Goal: Check status: Check status

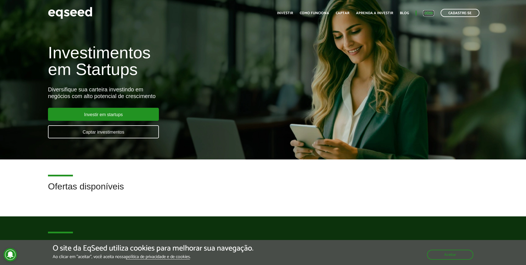
click at [428, 13] on link "Login" at bounding box center [428, 13] width 11 height 4
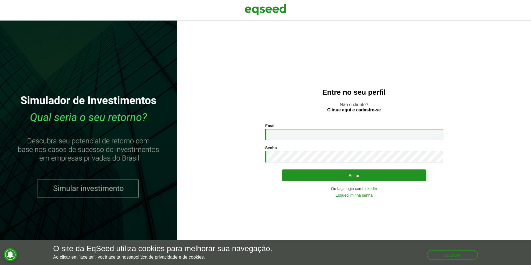
click at [294, 138] on input "Email *" at bounding box center [354, 134] width 178 height 11
type input "**********"
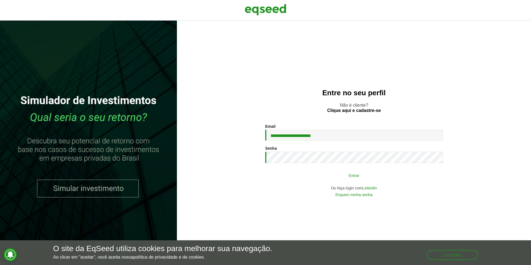
click at [307, 177] on button "Entrar" at bounding box center [354, 175] width 144 height 11
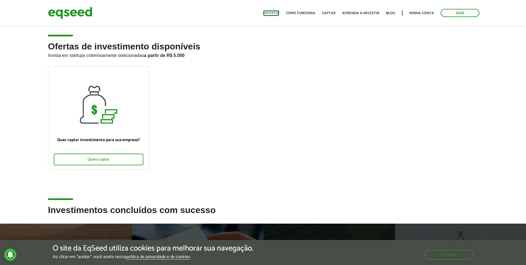
click at [279, 14] on link "Investir" at bounding box center [271, 13] width 16 height 4
click at [418, 14] on link "Minha conta" at bounding box center [422, 13] width 25 height 4
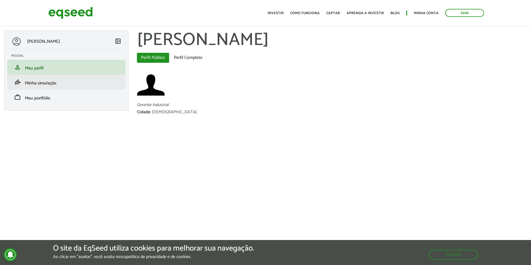
click at [56, 86] on li "finance_mode Minha simulação" at bounding box center [66, 82] width 118 height 15
click at [47, 82] on span "Minha simulação" at bounding box center [40, 82] width 31 height 7
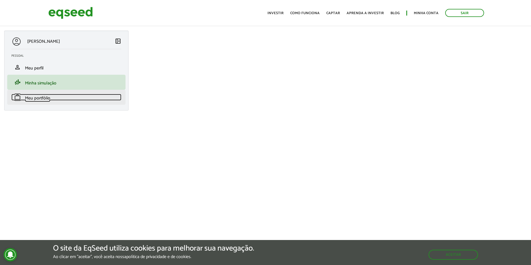
click at [38, 101] on span "Meu portfólio" at bounding box center [37, 97] width 25 height 7
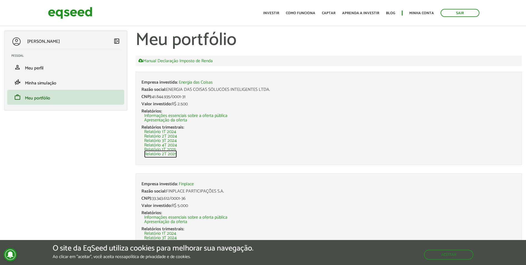
click at [173, 154] on link "Relatório 2T 2025" at bounding box center [160, 154] width 33 height 4
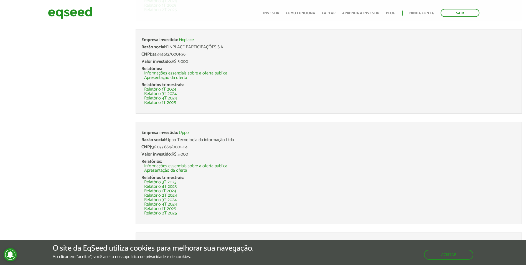
scroll to position [194, 0]
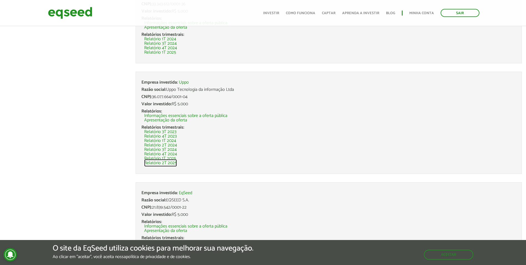
click at [154, 163] on link "Relatório 2T 2025" at bounding box center [160, 163] width 33 height 4
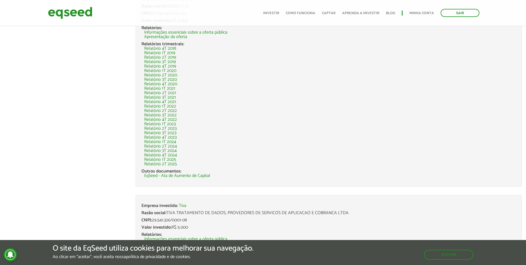
scroll to position [388, 0]
click at [166, 163] on link "Relatório 2T 2025" at bounding box center [160, 163] width 33 height 4
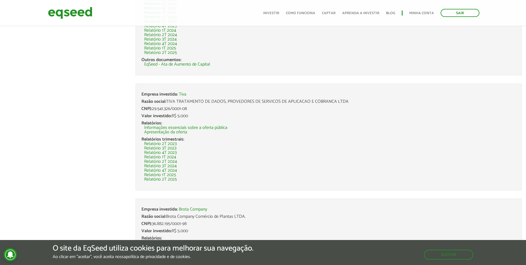
scroll to position [499, 0]
click at [165, 178] on link "Relatório 2T 2025" at bounding box center [160, 179] width 33 height 4
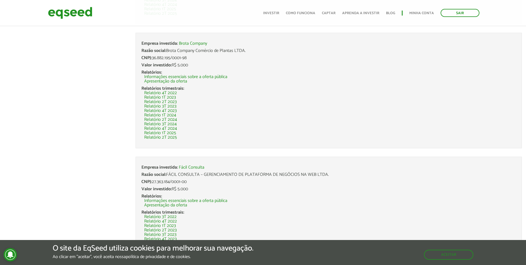
scroll to position [666, 0]
click at [167, 137] on link "Relatório 2T 2025" at bounding box center [160, 136] width 33 height 4
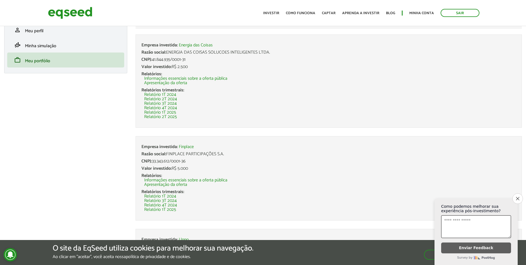
scroll to position [111, 0]
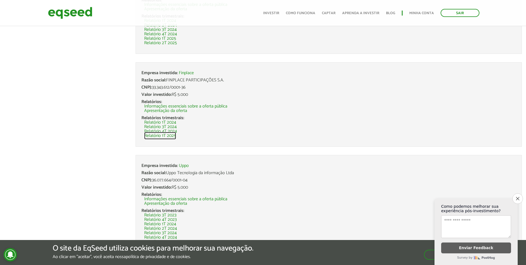
click at [171, 137] on link "Relatório 1T 2025" at bounding box center [160, 135] width 32 height 4
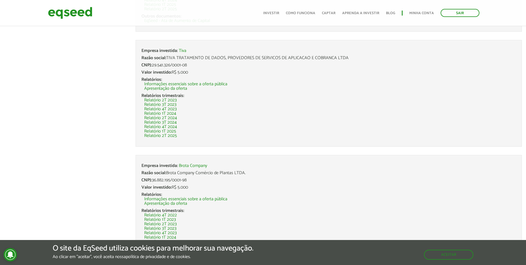
scroll to position [696, 0]
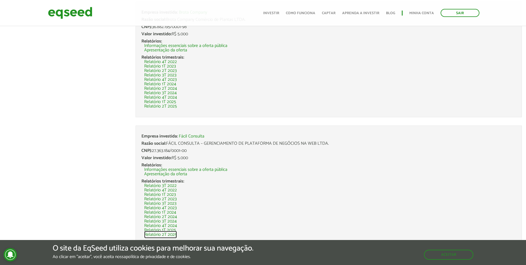
click at [169, 235] on link "Relatório 2T 2025" at bounding box center [160, 234] width 33 height 4
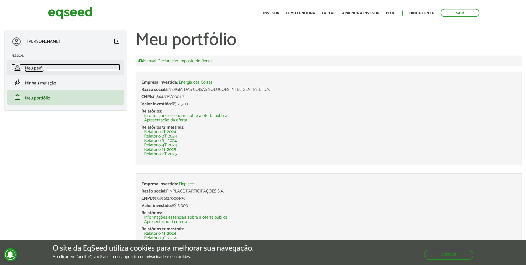
click at [54, 68] on link "person Meu perfil" at bounding box center [65, 67] width 109 height 7
